Goal: Navigation & Orientation: Find specific page/section

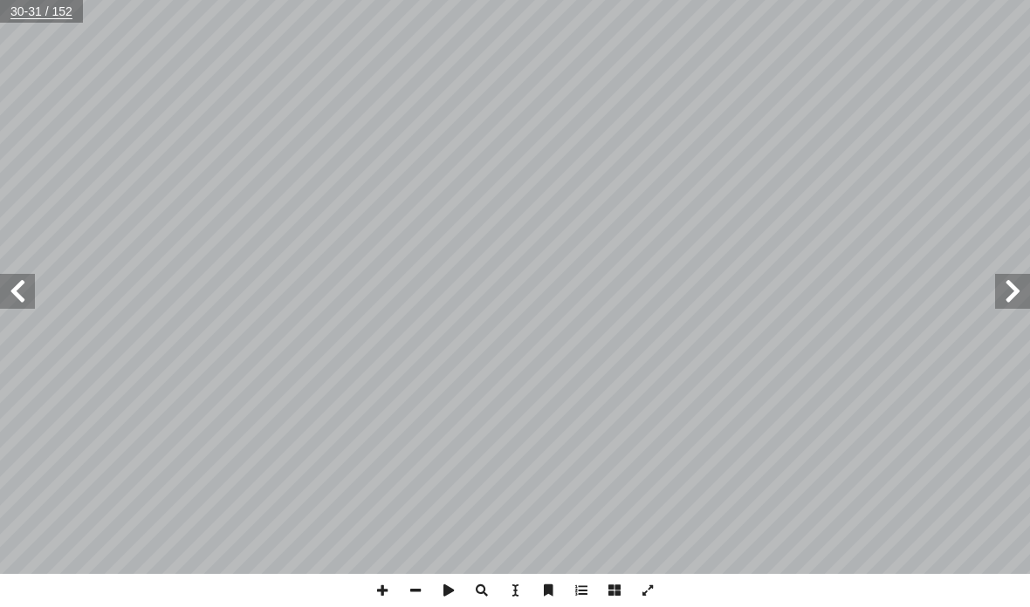
click at [998, 302] on span at bounding box center [1012, 291] width 35 height 35
click at [1009, 291] on span at bounding box center [1012, 291] width 35 height 35
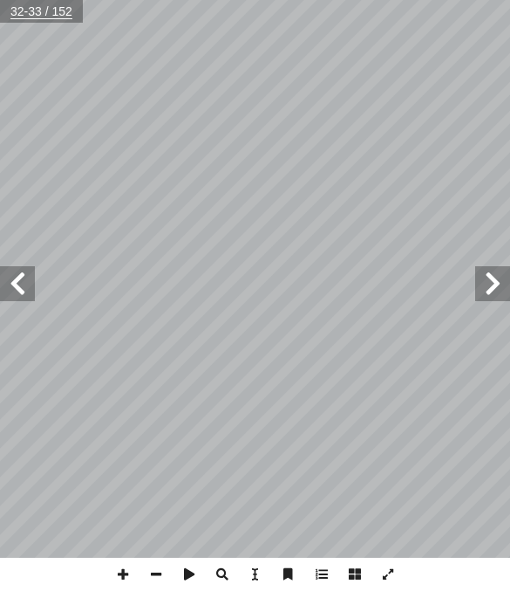
click at [498, 284] on span at bounding box center [493, 283] width 35 height 35
click at [501, 287] on span at bounding box center [493, 283] width 35 height 35
click at [34, 277] on span at bounding box center [17, 283] width 35 height 35
click at [23, 277] on span at bounding box center [17, 283] width 35 height 35
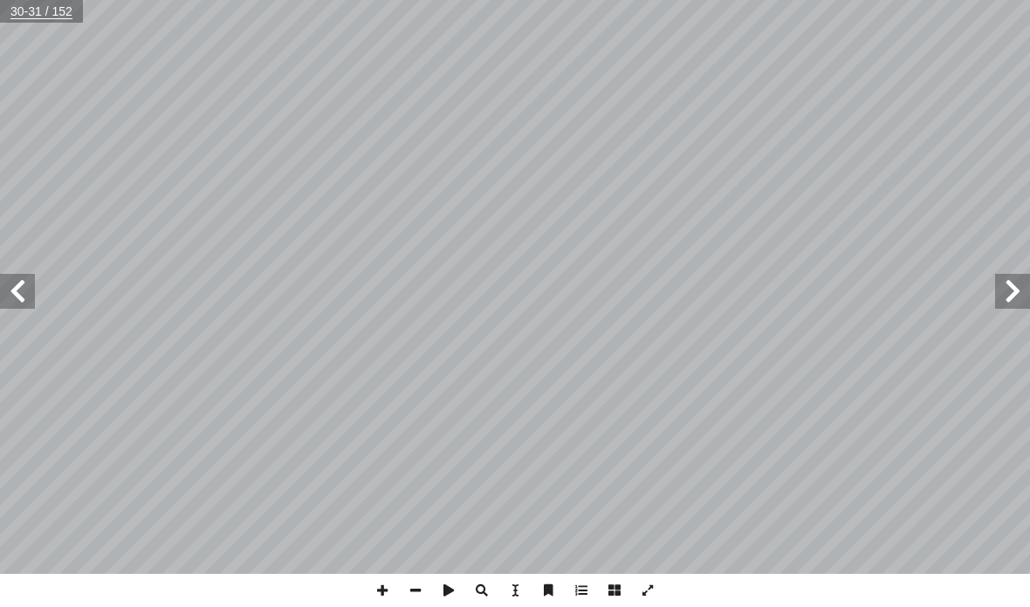
click at [1001, 285] on span at bounding box center [1012, 291] width 35 height 35
click at [1003, 286] on span at bounding box center [1012, 291] width 35 height 35
click at [24, 298] on span at bounding box center [17, 291] width 35 height 35
